Goal: Find specific page/section: Find specific page/section

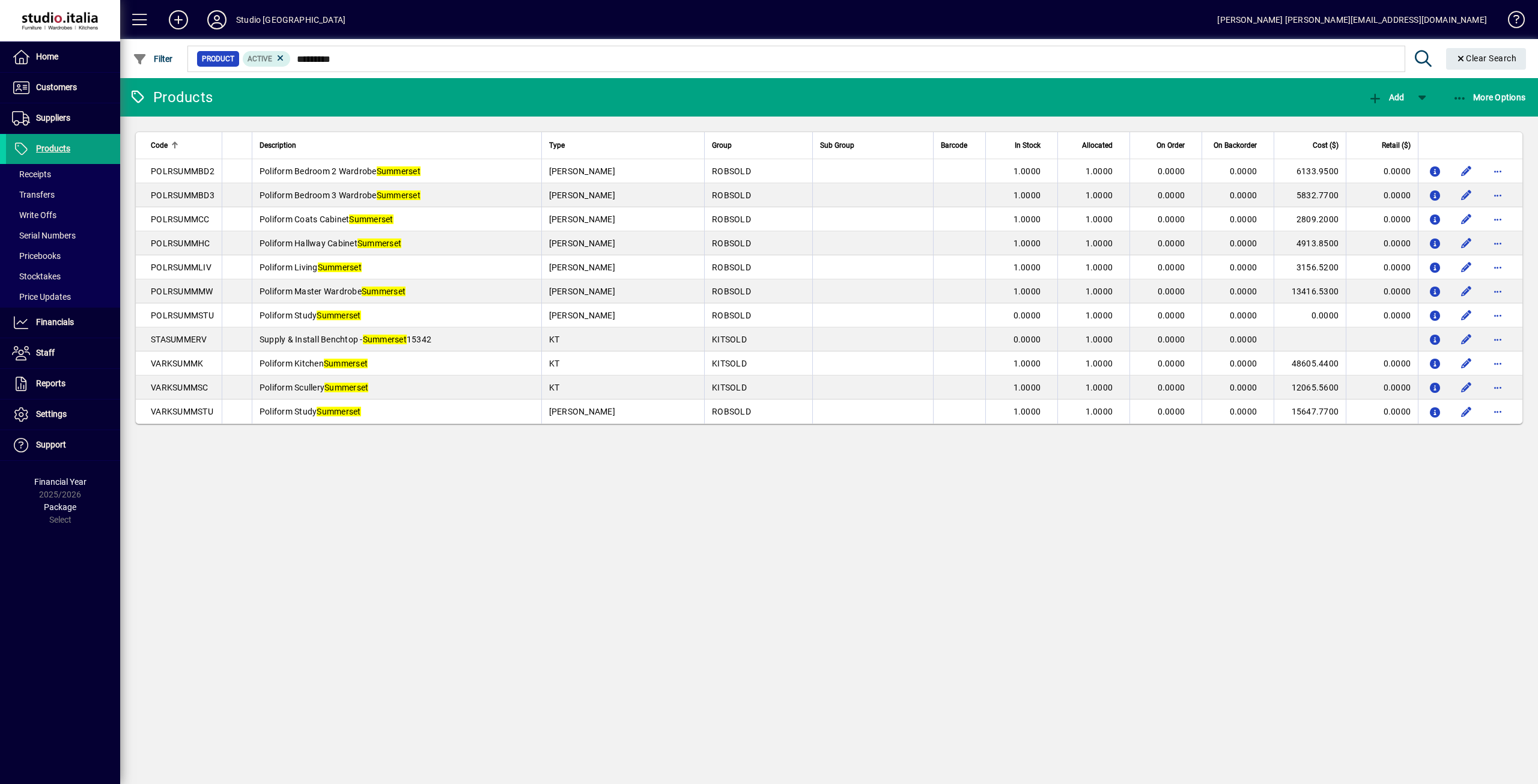
type input "*********"
click at [56, 115] on span "Suppliers" at bounding box center [53, 117] width 34 height 9
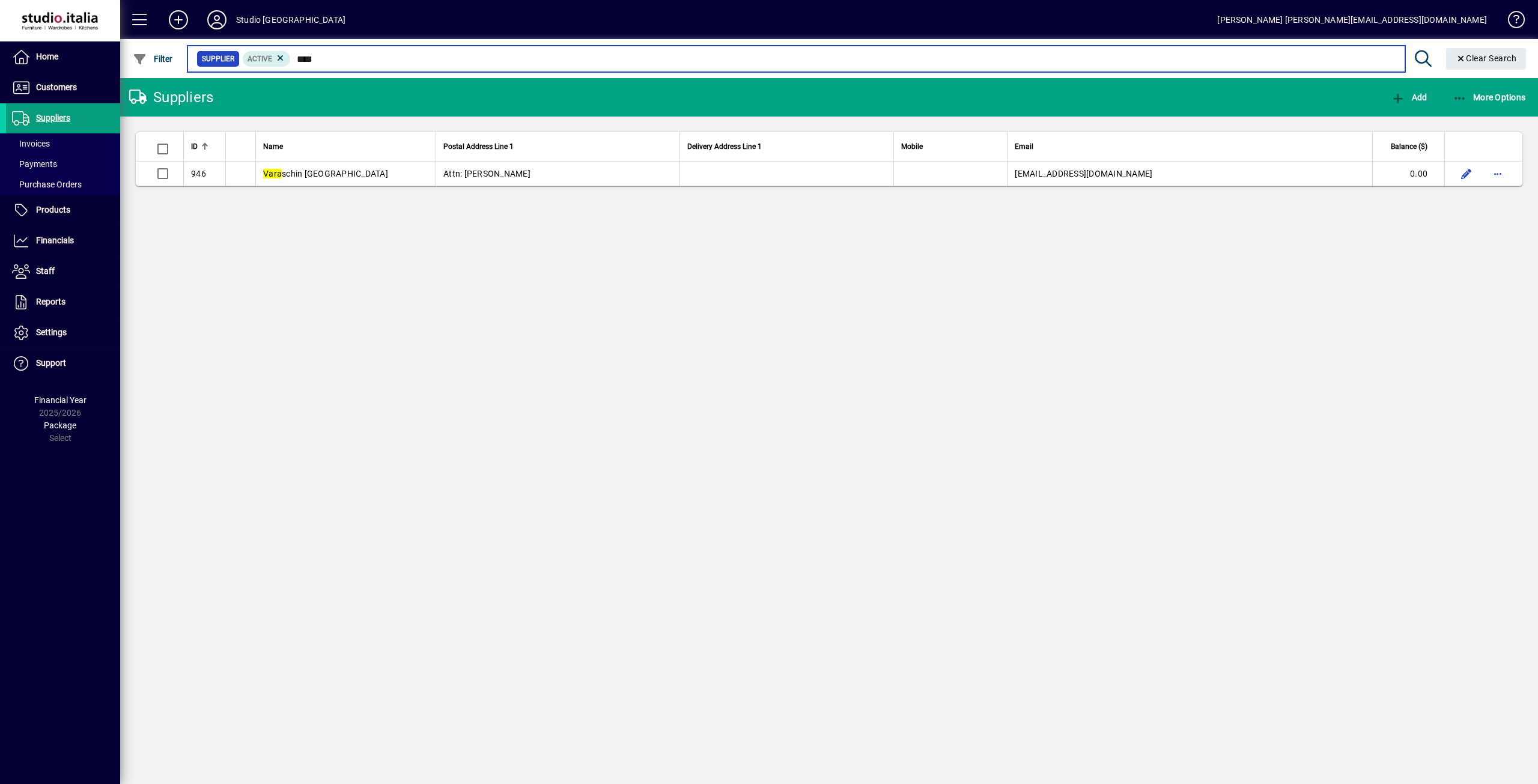
type input "****"
